Goal: Transaction & Acquisition: Download file/media

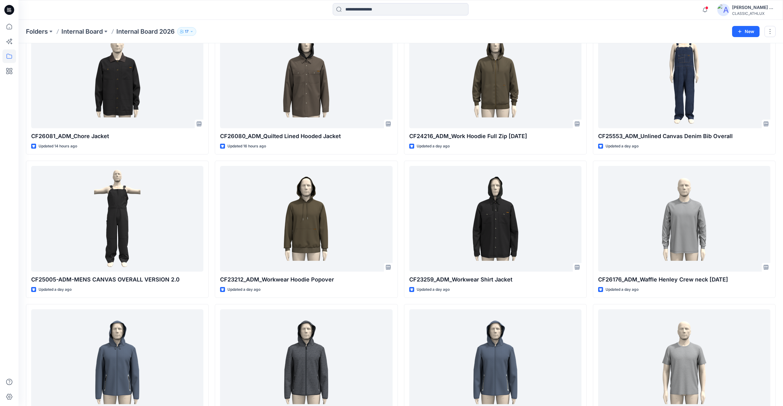
scroll to position [231, 0]
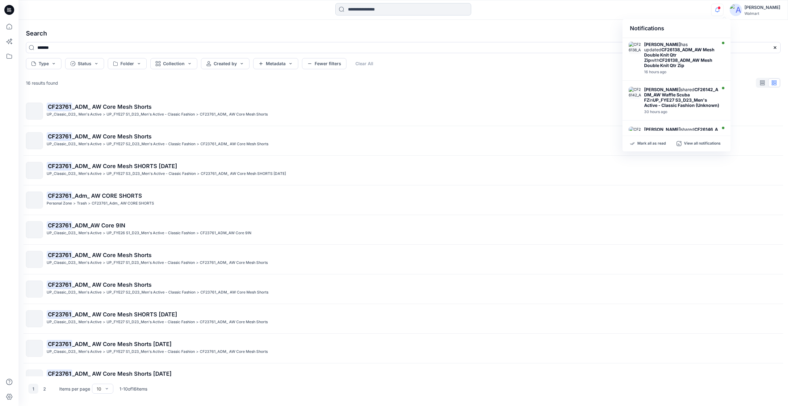
click at [359, 12] on input at bounding box center [403, 9] width 136 height 12
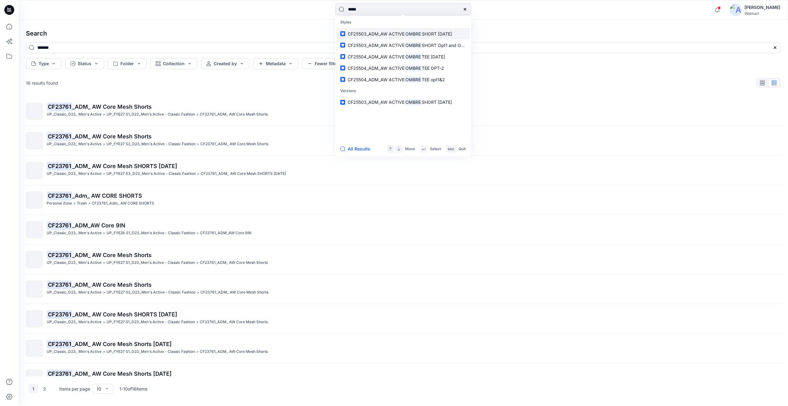
type input "*****"
click at [376, 36] on p "CF25503_ADM_AW ACTIVE OMBRE SHORT 23MAY25" at bounding box center [400, 34] width 104 height 6
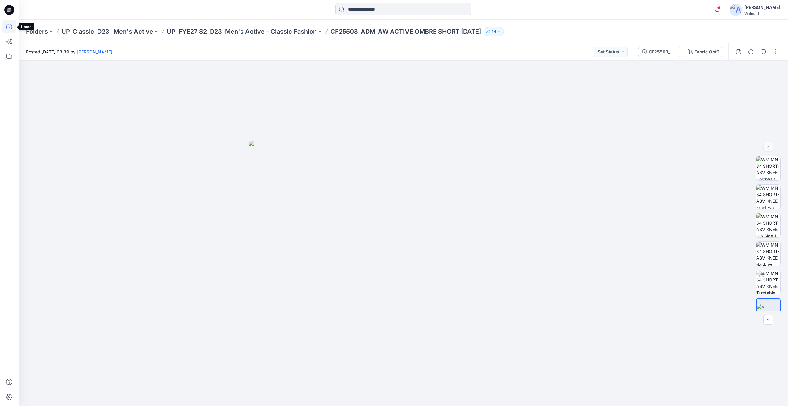
click at [10, 27] on icon at bounding box center [9, 27] width 14 height 14
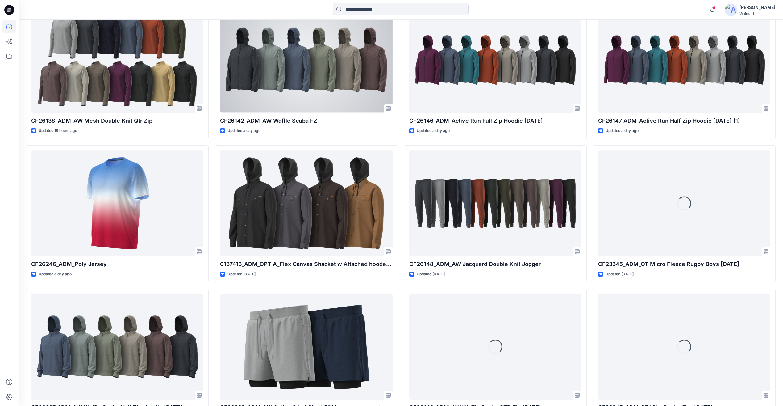
scroll to position [277, 0]
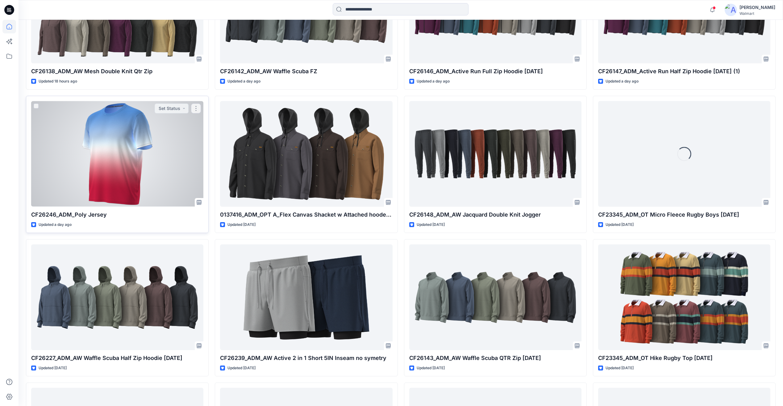
click at [177, 166] on div at bounding box center [117, 153] width 172 height 105
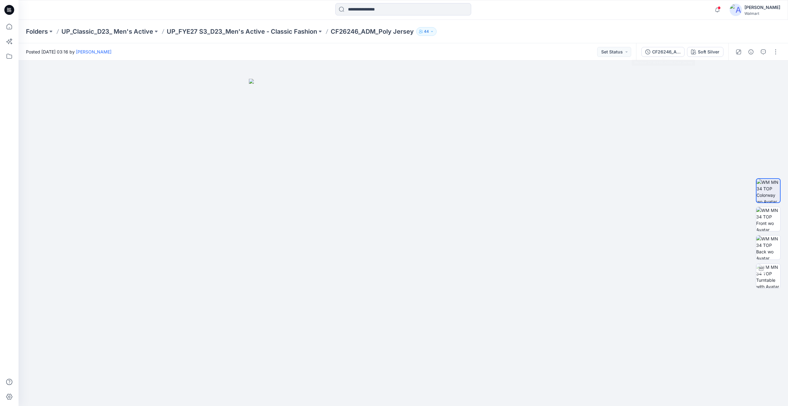
click at [656, 57] on div "CF26246_ADM_Poly Jersey Soft Silver" at bounding box center [682, 51] width 92 height 17
click at [664, 55] on div "CF26246_ADM_Poly Jersey" at bounding box center [666, 51] width 28 height 7
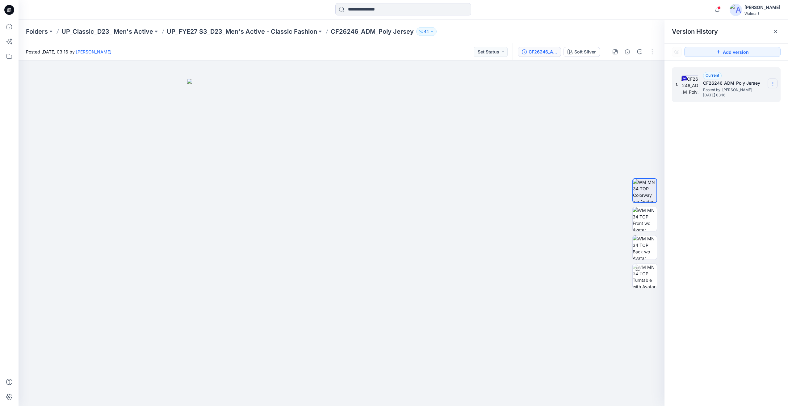
click at [772, 82] on icon at bounding box center [772, 82] width 0 height 0
click at [744, 98] on span "Download Source BW File" at bounding box center [741, 95] width 52 height 7
click at [572, 50] on icon "button" at bounding box center [569, 51] width 5 height 5
